Goal: Task Accomplishment & Management: Manage account settings

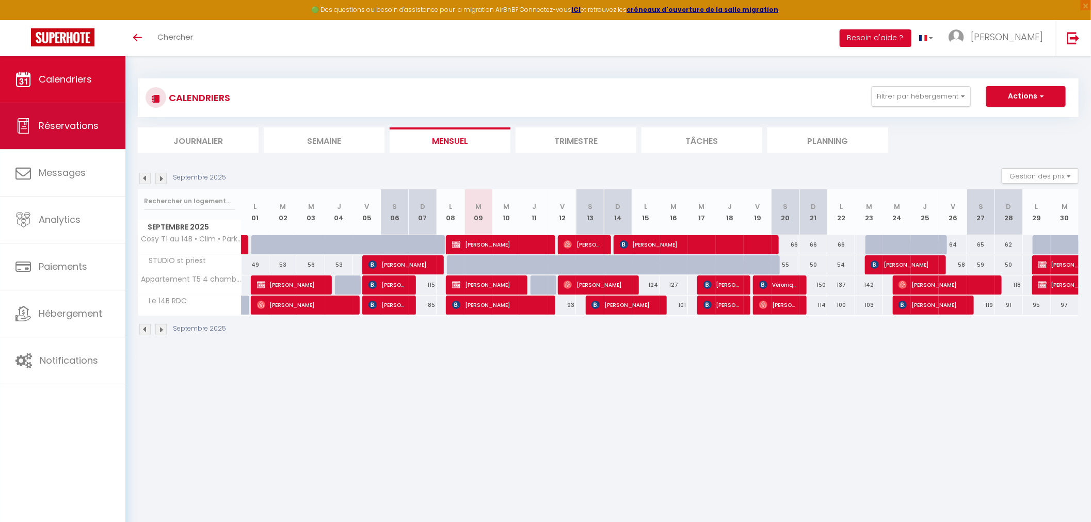
click at [73, 137] on link "Réservations" at bounding box center [62, 126] width 125 height 46
select select "not_cancelled"
select select
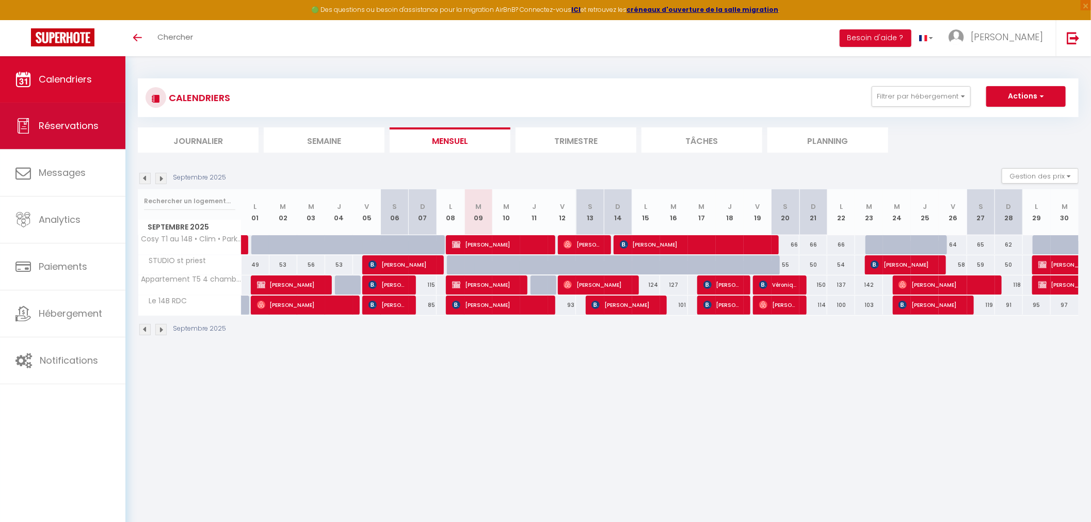
select select
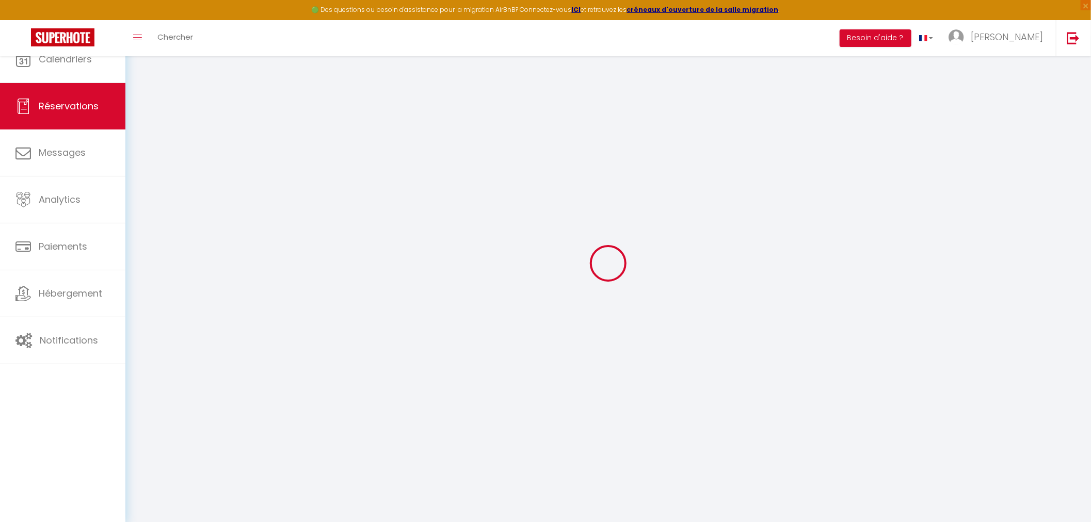
select select
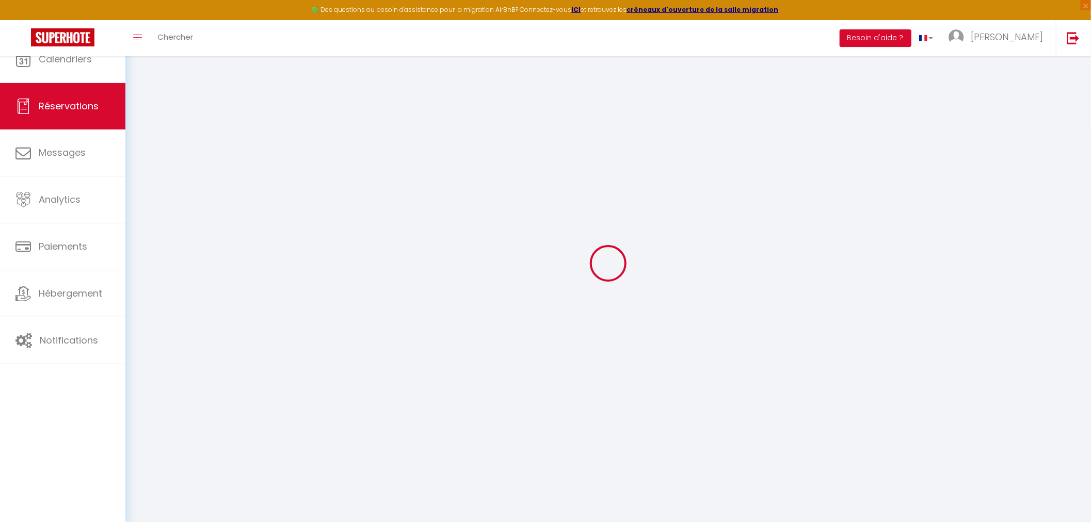
select select
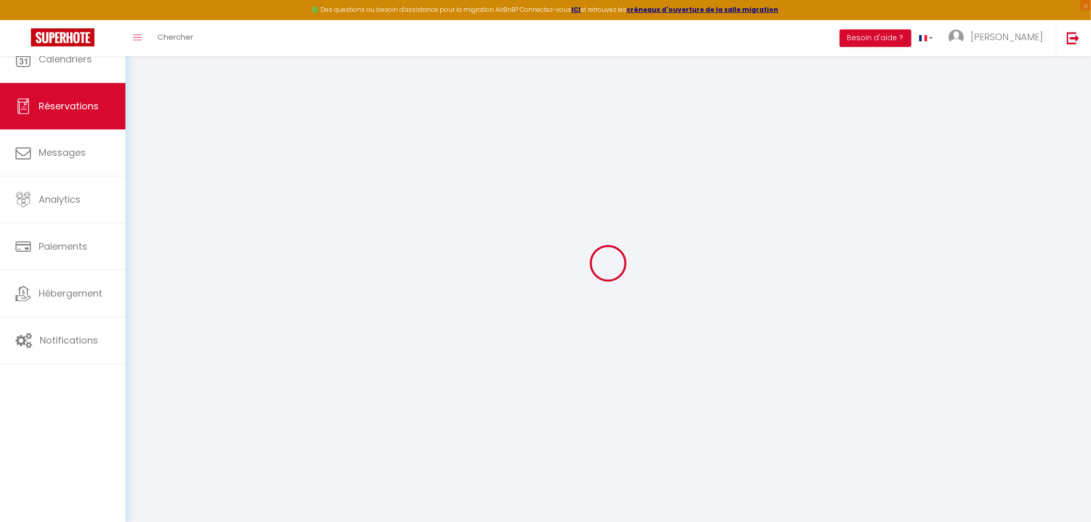
select select
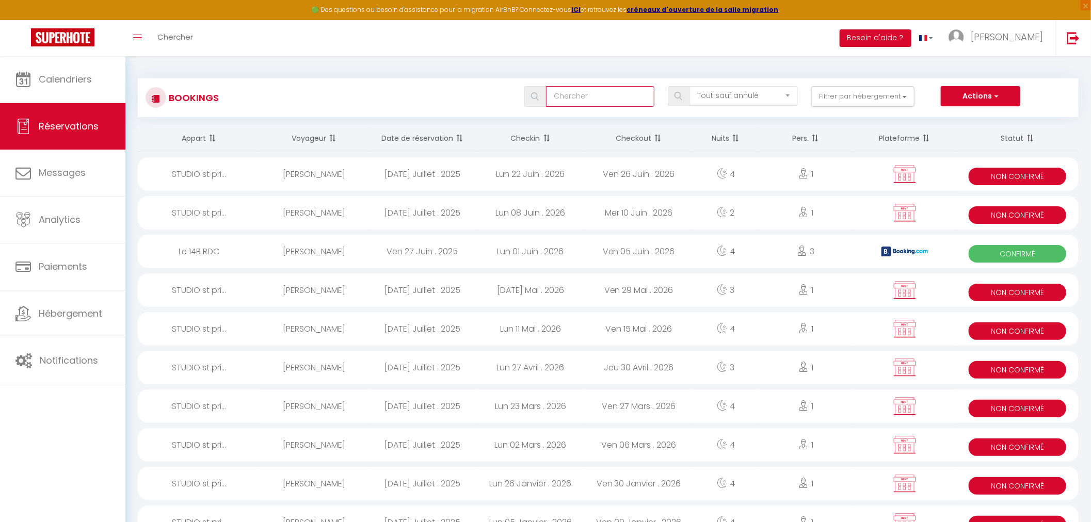
click at [633, 99] on input "text" at bounding box center [600, 96] width 108 height 21
paste input "6702217"
type input "6702217"
select select
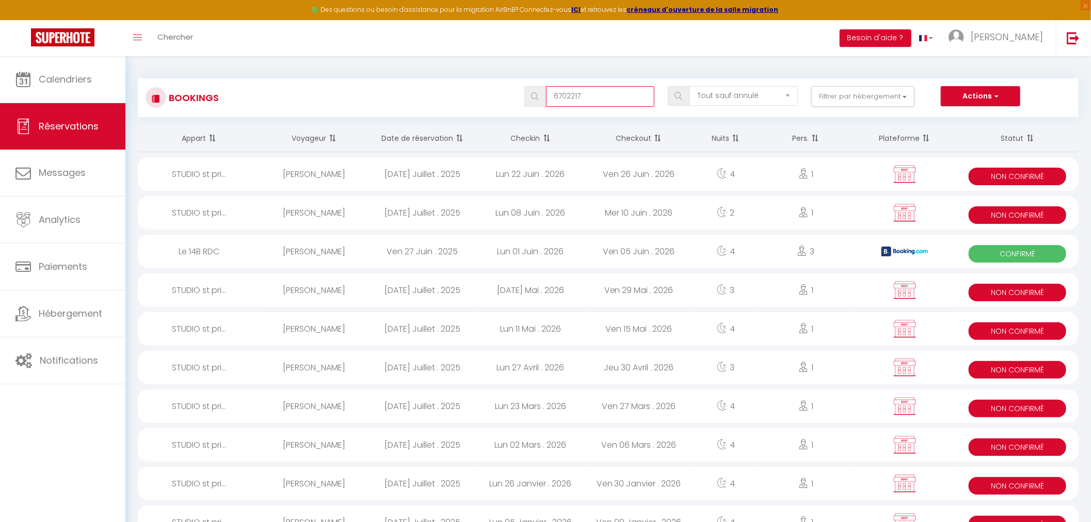
select select
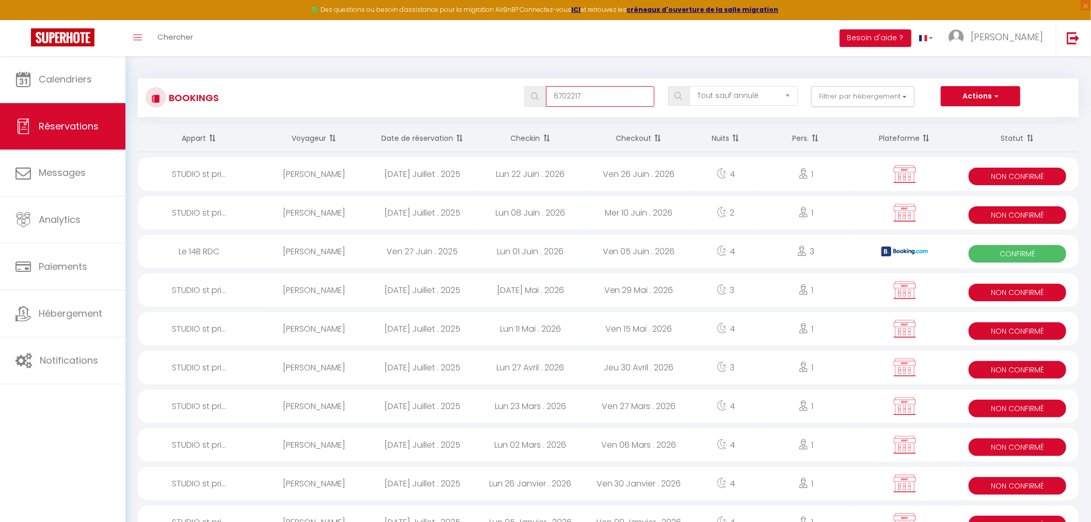
select select
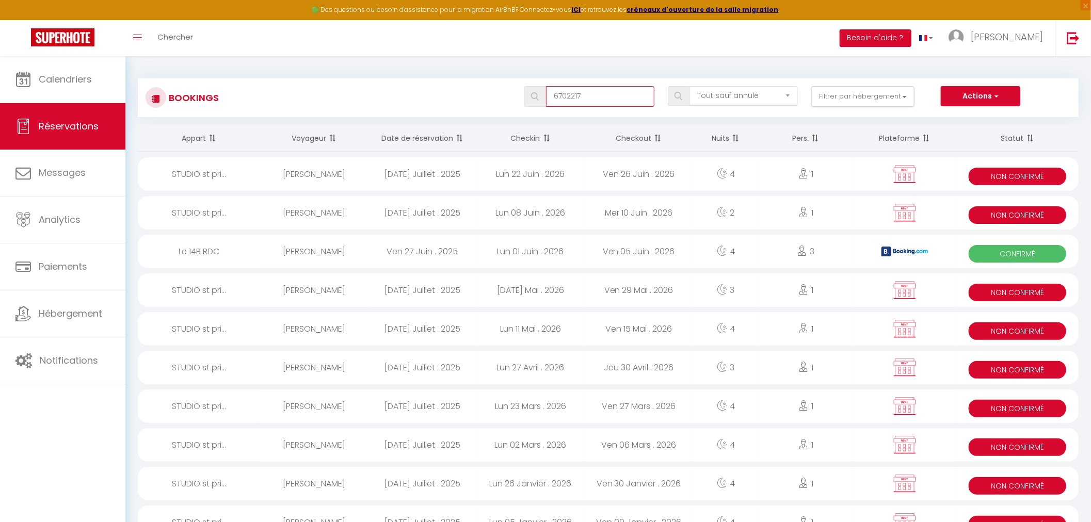
select select
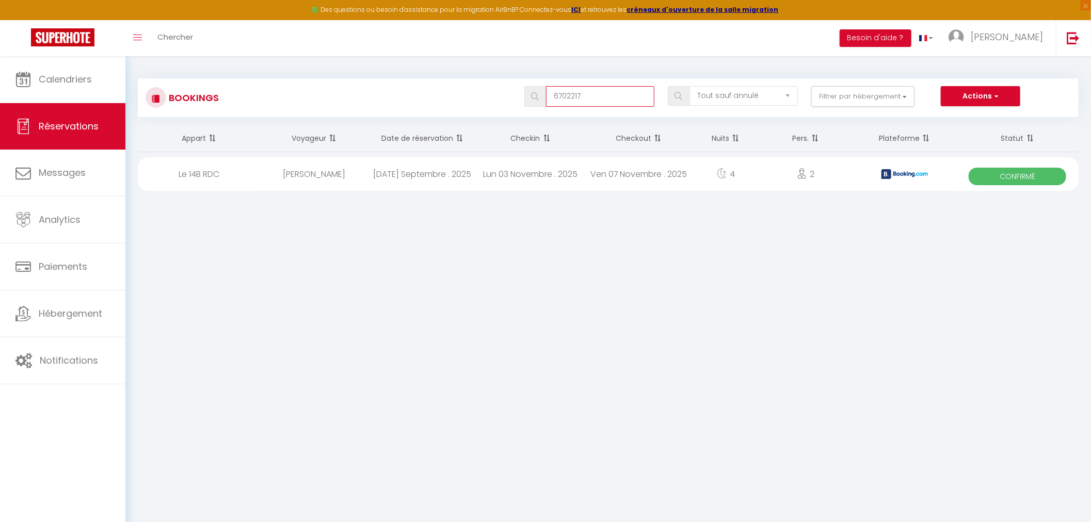
type input "6702217"
click at [628, 181] on div "Ven 07 Novembre . 2025" at bounding box center [639, 174] width 108 height 34
select select "OK"
select select "0"
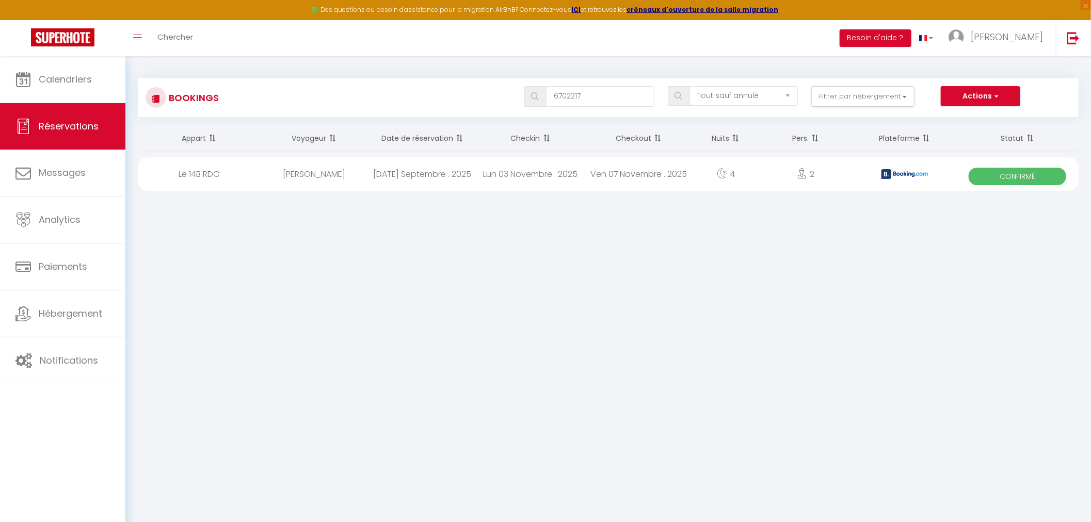
select select "0"
select select "1"
select select
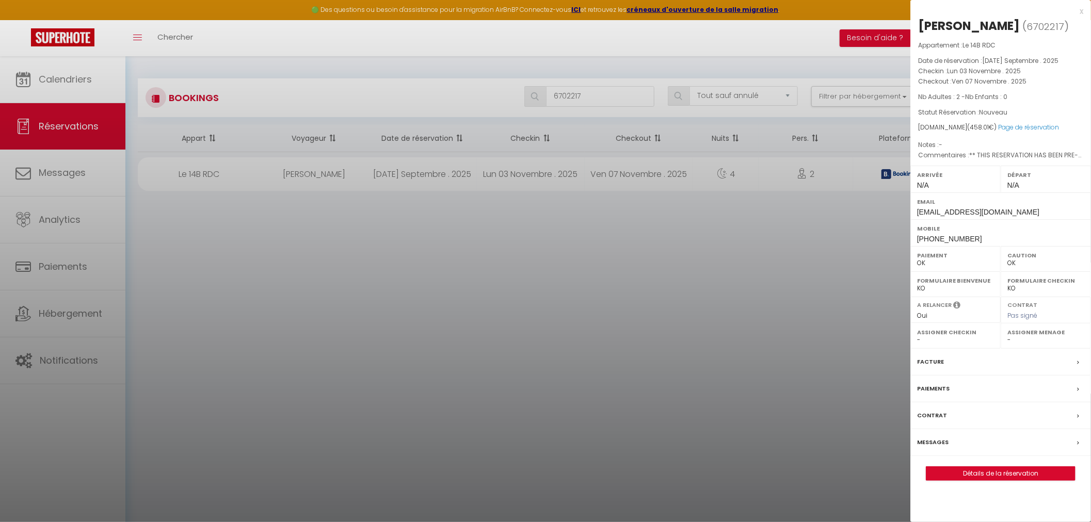
click at [1071, 387] on div "Paiements" at bounding box center [1000, 389] width 181 height 27
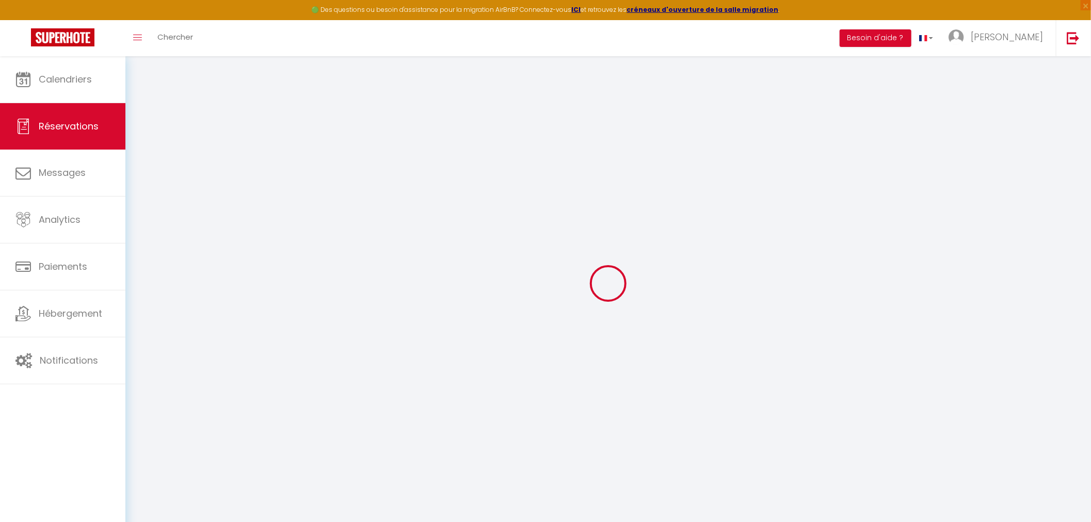
click at [1076, 390] on div at bounding box center [608, 283] width 941 height 429
select select
checkbox input "false"
type textarea "** THIS RESERVATION HAS BEEN PRE-PAID ** BOOKING NOTE : Payment charge is EUR 6…"
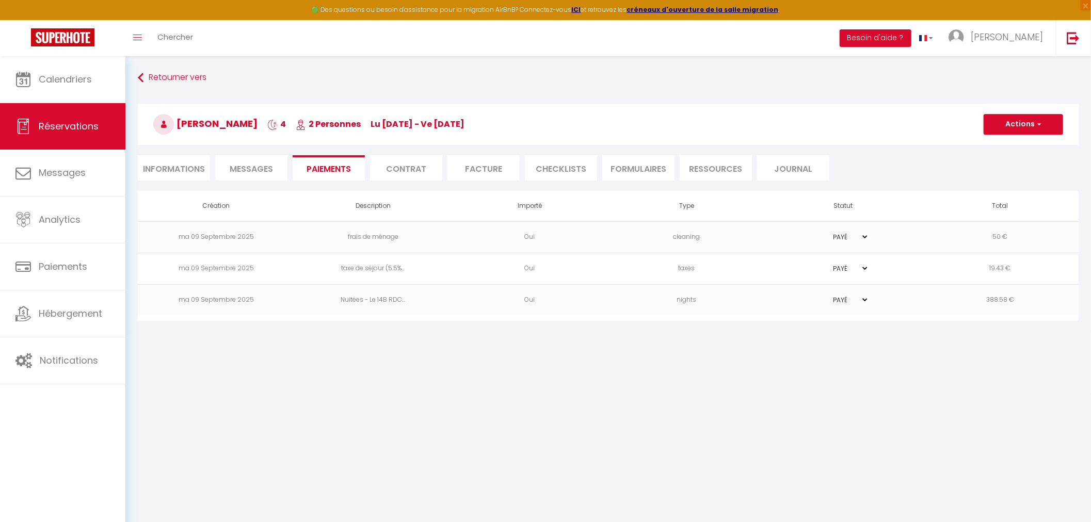
click at [268, 121] on span "4" at bounding box center [276, 124] width 19 height 12
click at [172, 164] on li "Informations" at bounding box center [174, 167] width 72 height 25
select select
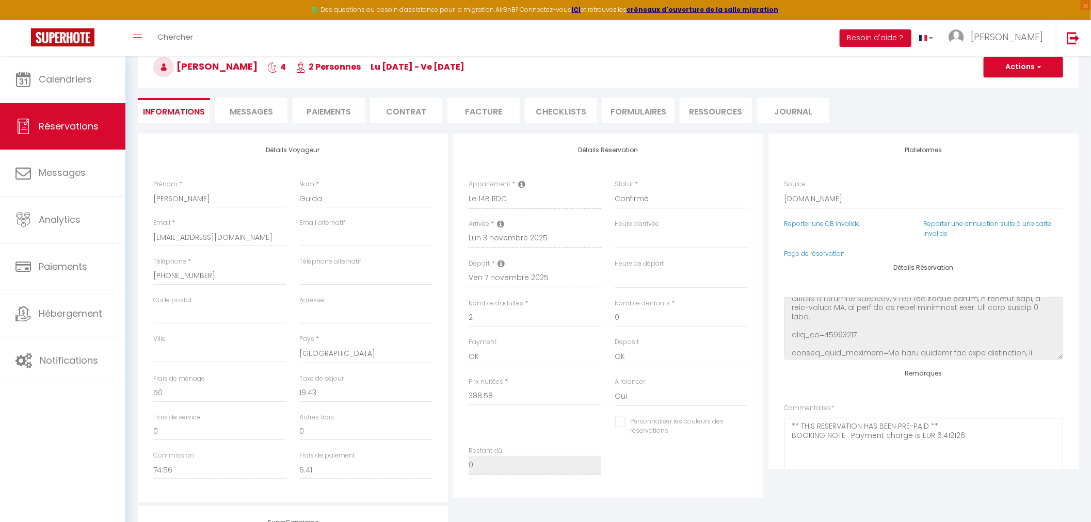
scroll to position [233, 0]
click at [507, 317] on input "2" at bounding box center [535, 318] width 133 height 19
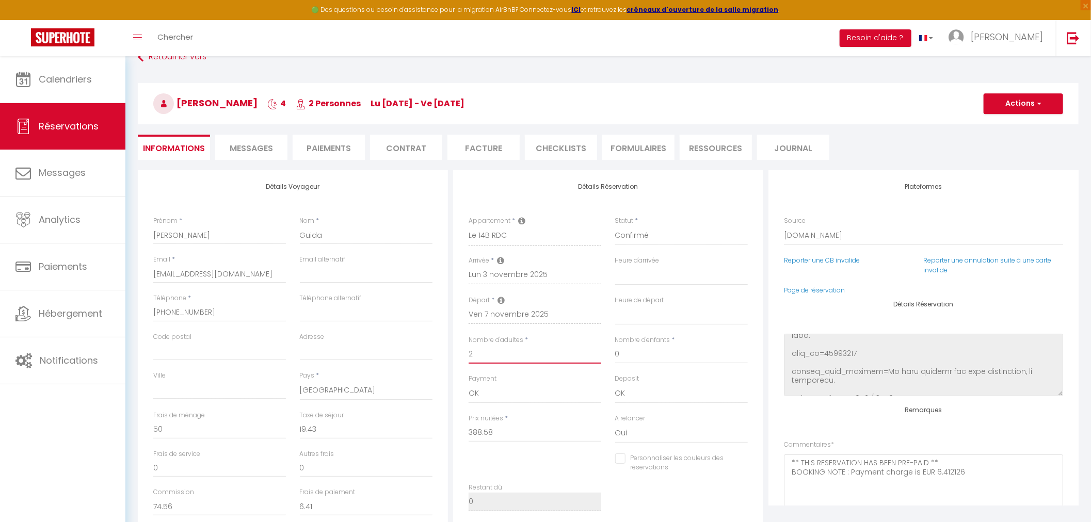
scroll to position [0, 0]
